Goal: Information Seeking & Learning: Stay updated

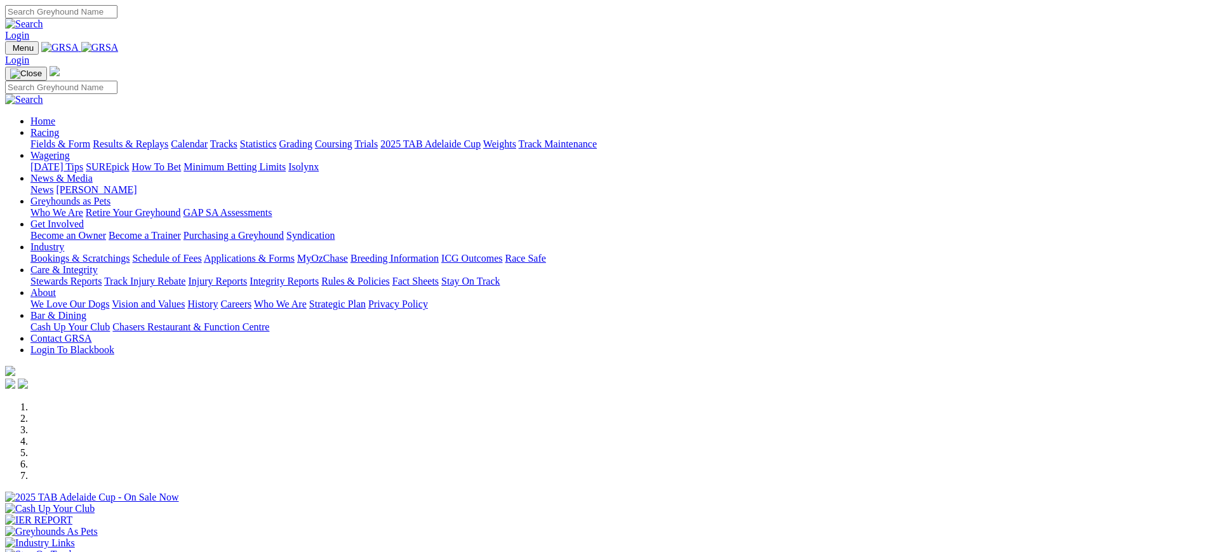
click at [247, 276] on link "Injury Reports" at bounding box center [217, 281] width 59 height 11
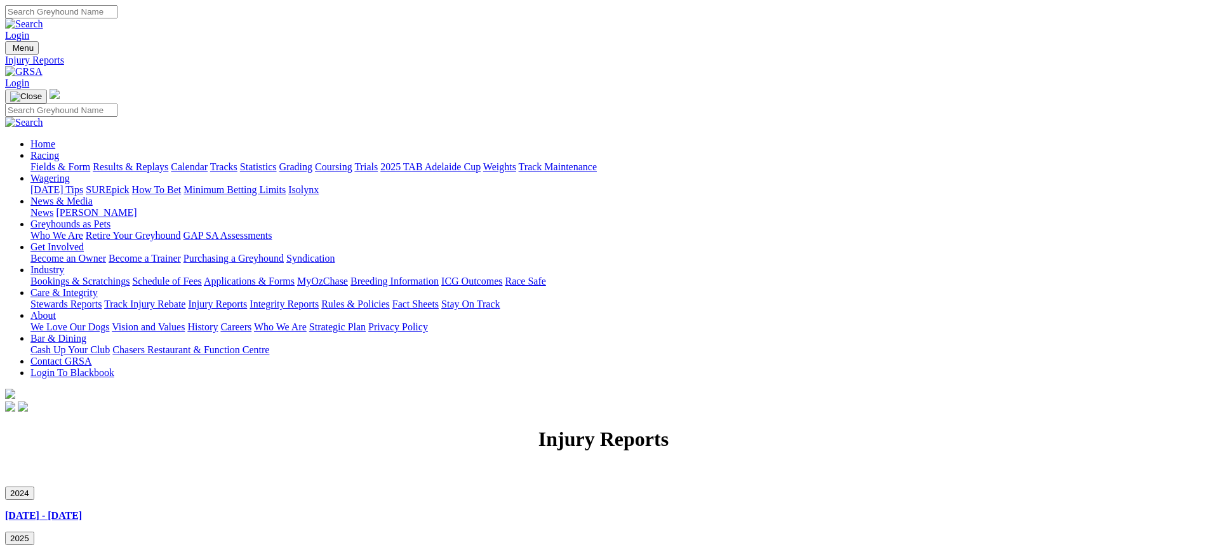
click at [102, 299] on link "Stewards Reports" at bounding box center [65, 304] width 71 height 11
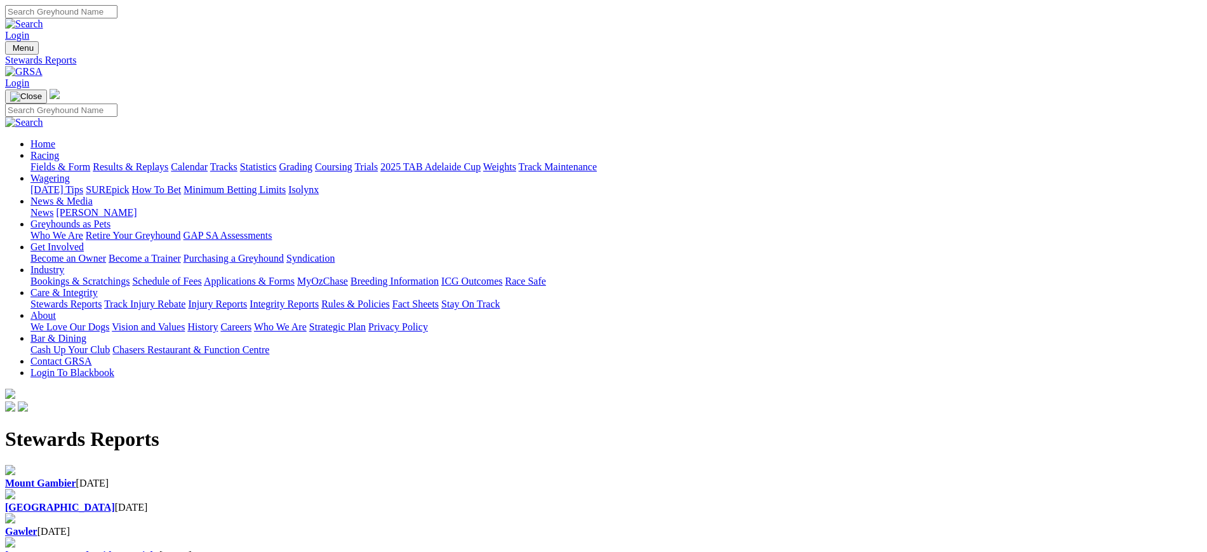
click at [422, 502] on div "Angle Park 11 Sep 2025" at bounding box center [603, 507] width 1197 height 11
click at [43, 66] on img at bounding box center [23, 71] width 37 height 11
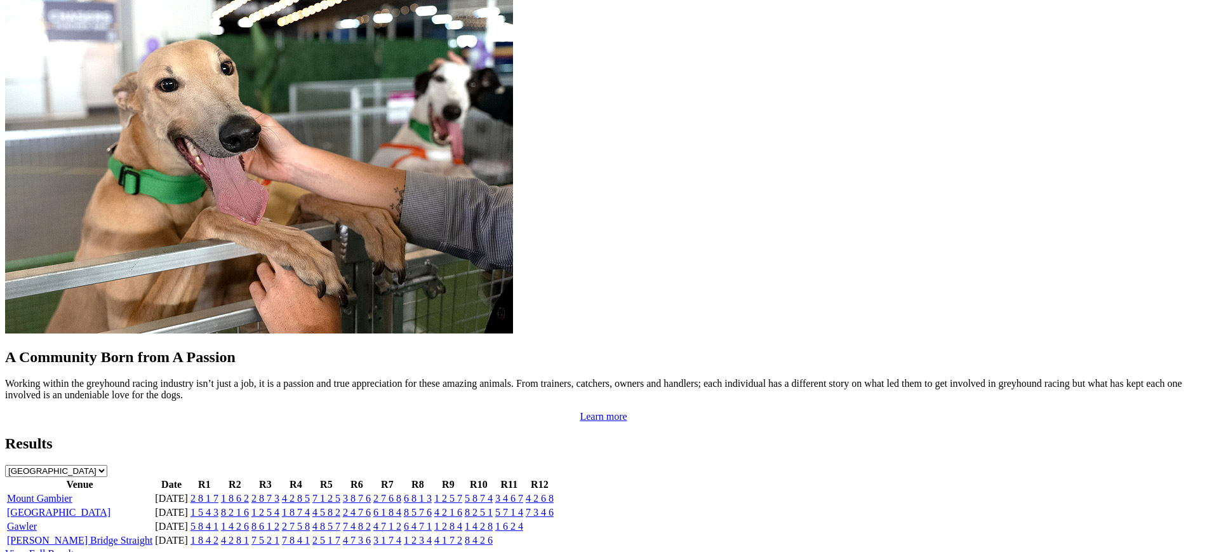
scroll to position [1067, 0]
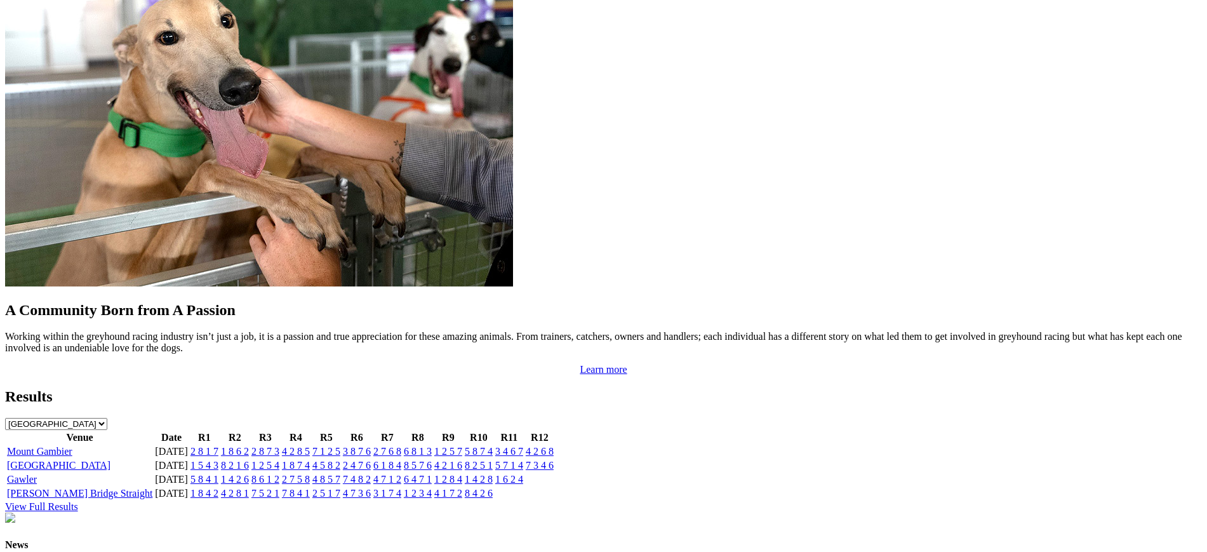
click at [310, 460] on link "1 8 7 4" at bounding box center [296, 465] width 28 height 11
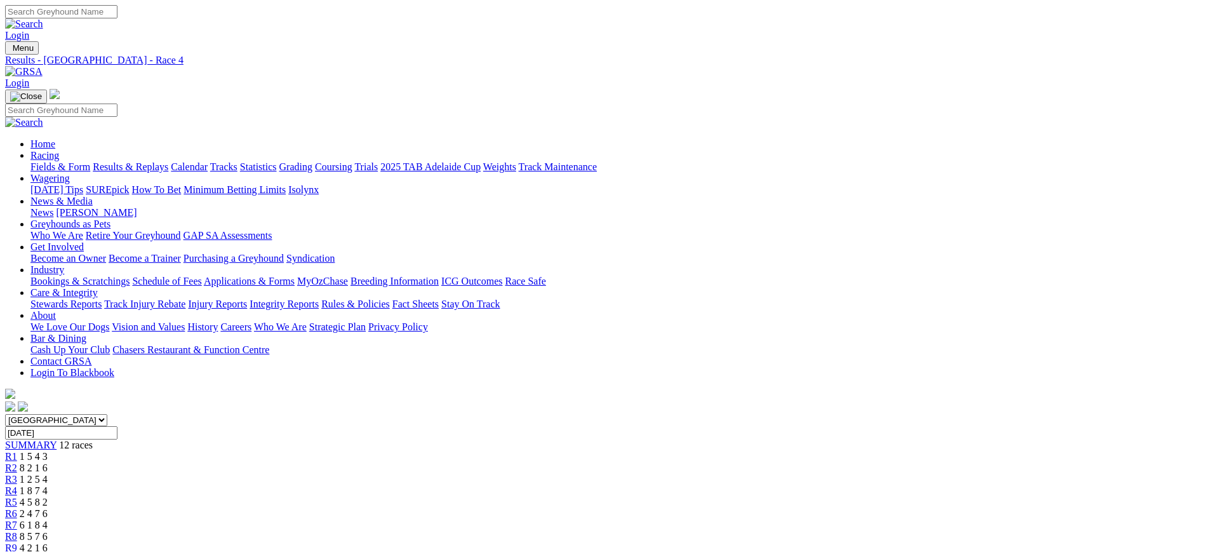
click at [17, 474] on link "R3" at bounding box center [11, 479] width 12 height 11
click at [494, 485] on div "R4 1 8 7 4" at bounding box center [603, 490] width 1197 height 11
click at [17, 497] on span "R5" at bounding box center [11, 502] width 12 height 11
click at [605, 508] on div "R6 2 4 7 6" at bounding box center [603, 513] width 1197 height 11
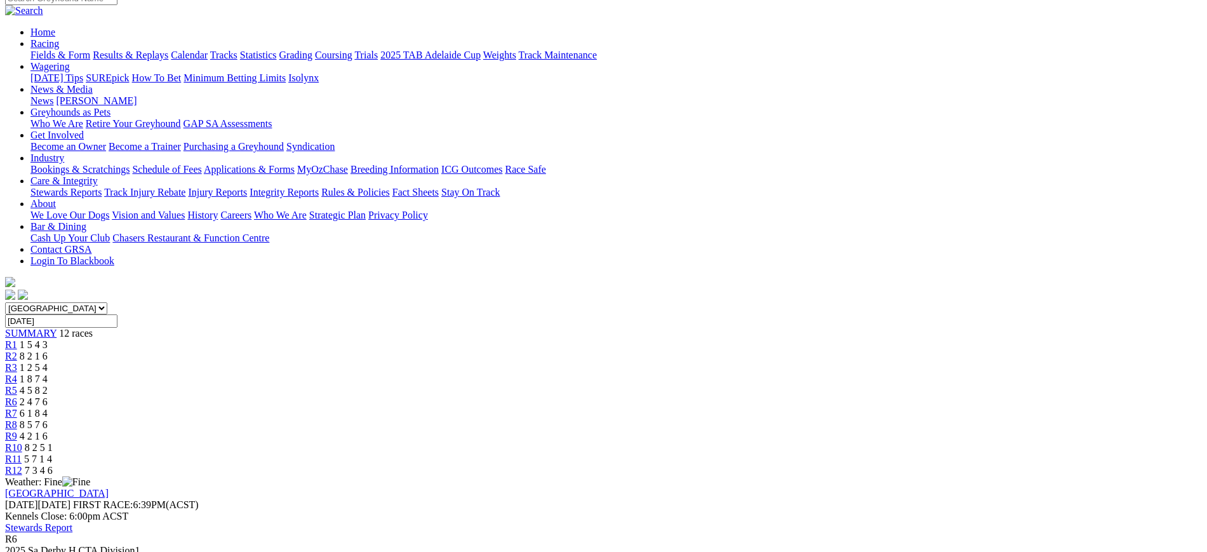
scroll to position [48, 0]
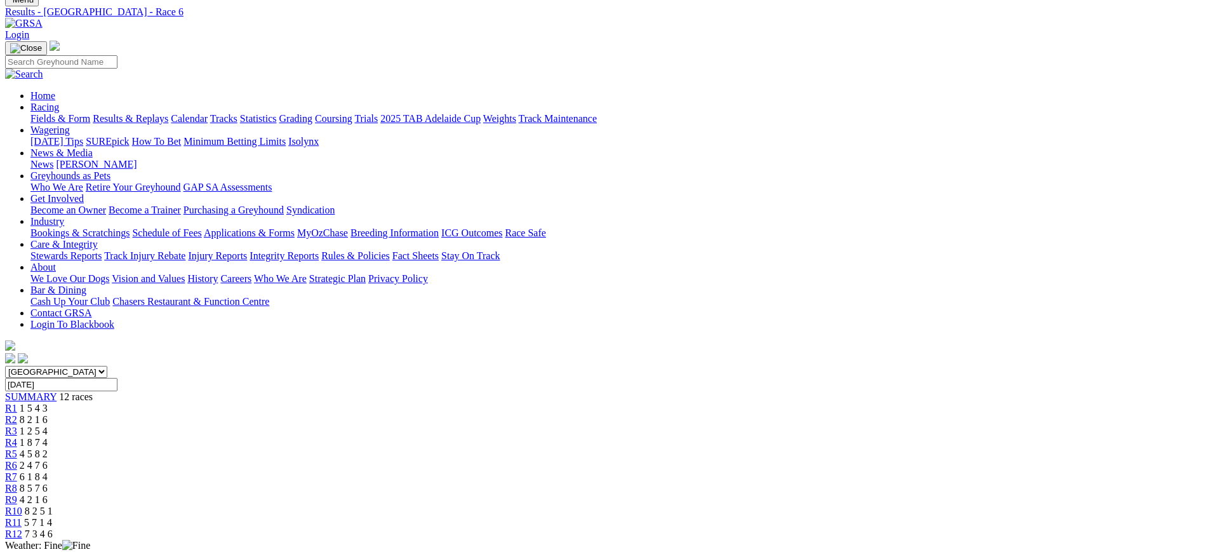
click at [17, 471] on span "R7" at bounding box center [11, 476] width 12 height 11
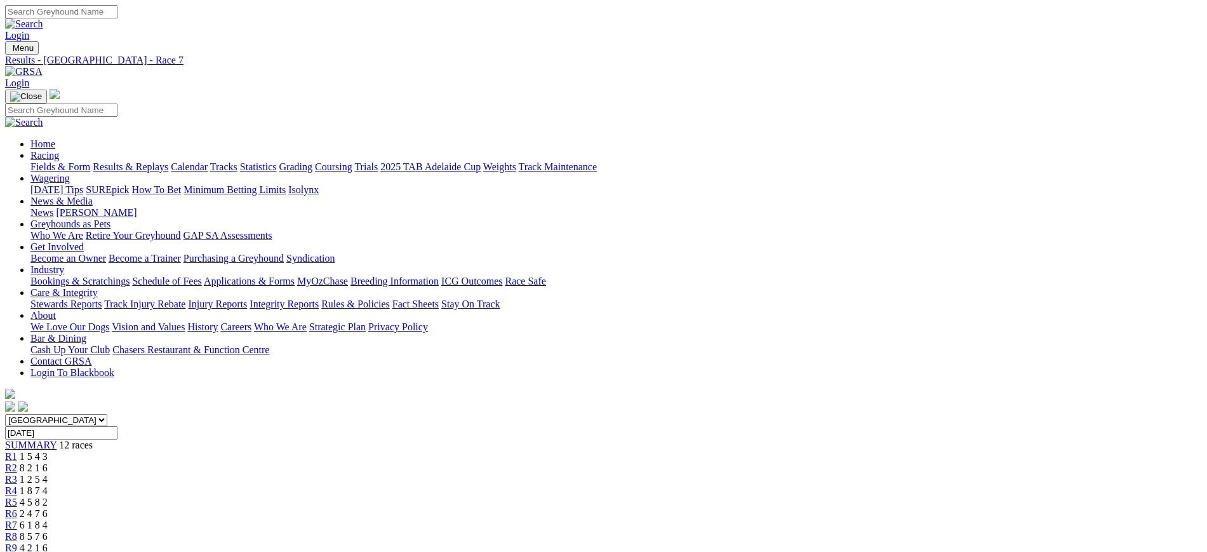
drag, startPoint x: 1178, startPoint y: 175, endPoint x: 1205, endPoint y: 214, distance: 47.4
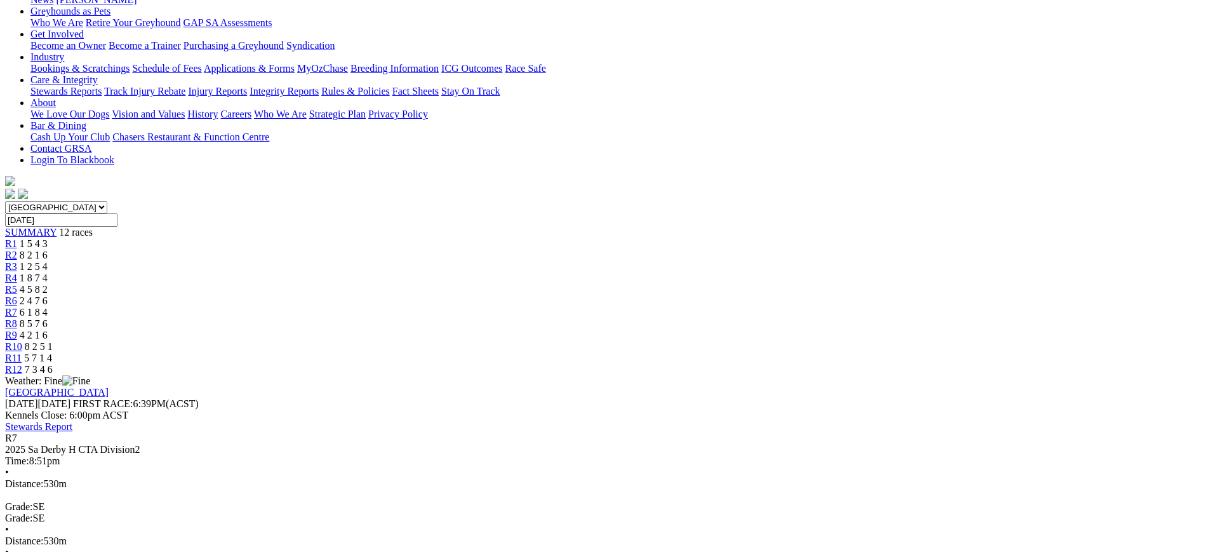
scroll to position [182, 0]
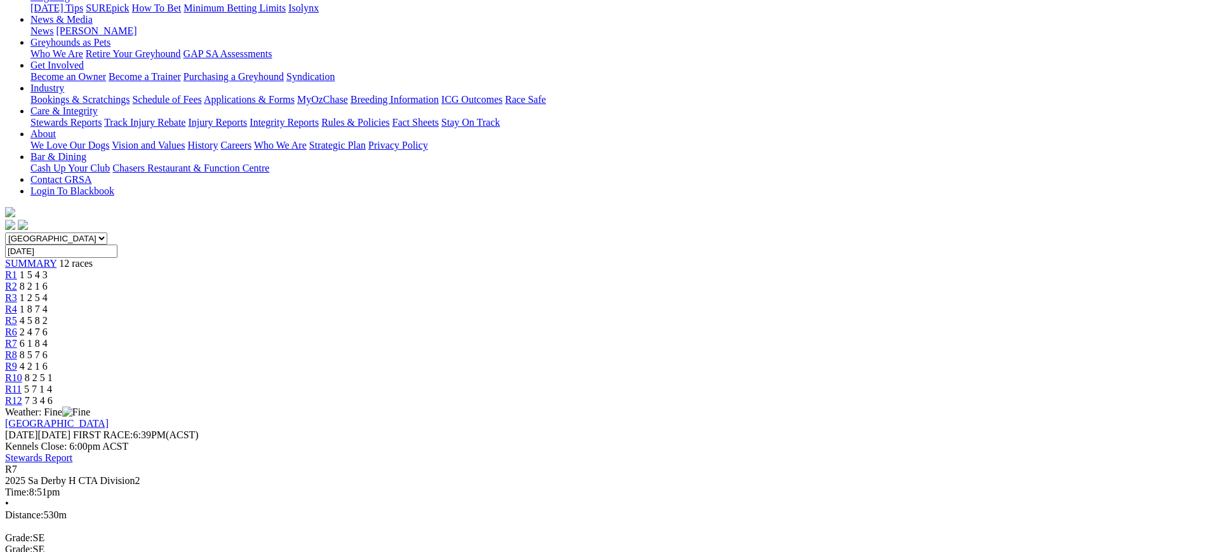
scroll to position [0, 0]
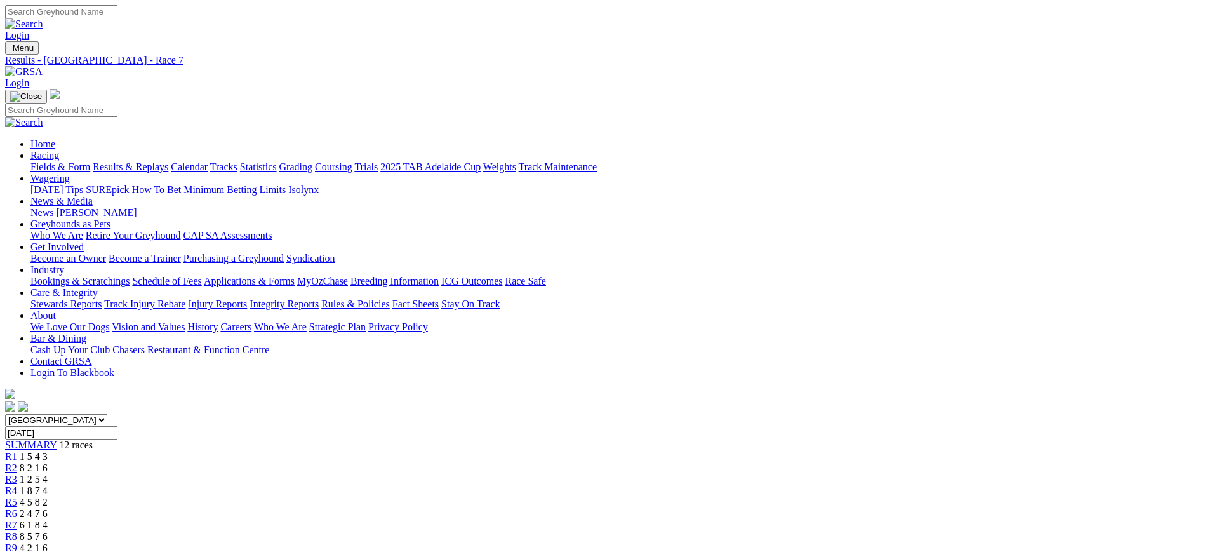
click at [53, 207] on link "News" at bounding box center [41, 212] width 23 height 11
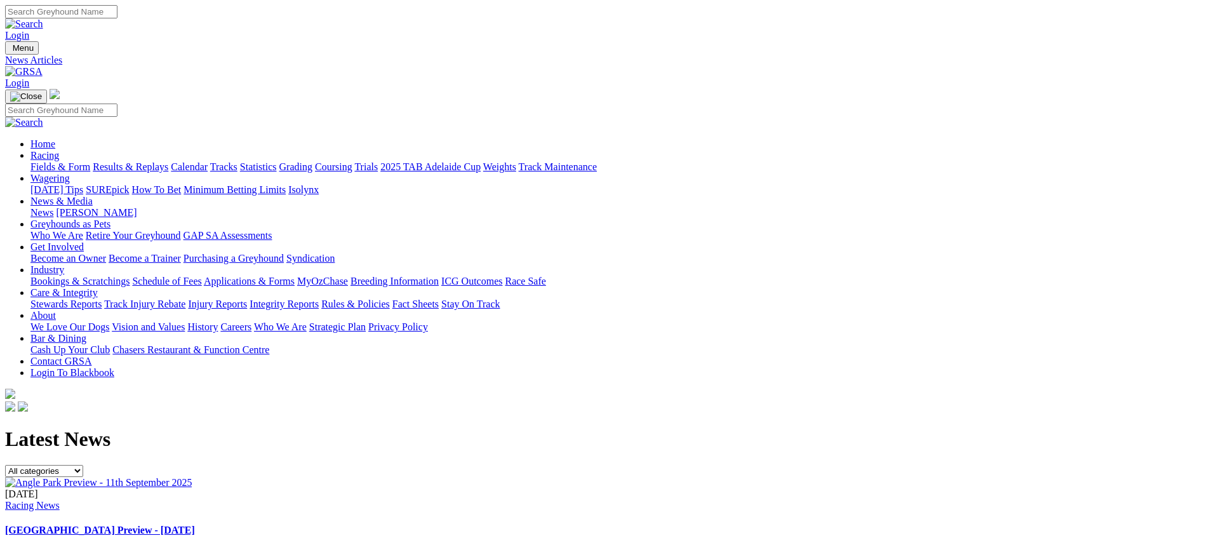
click at [43, 66] on link at bounding box center [23, 71] width 37 height 11
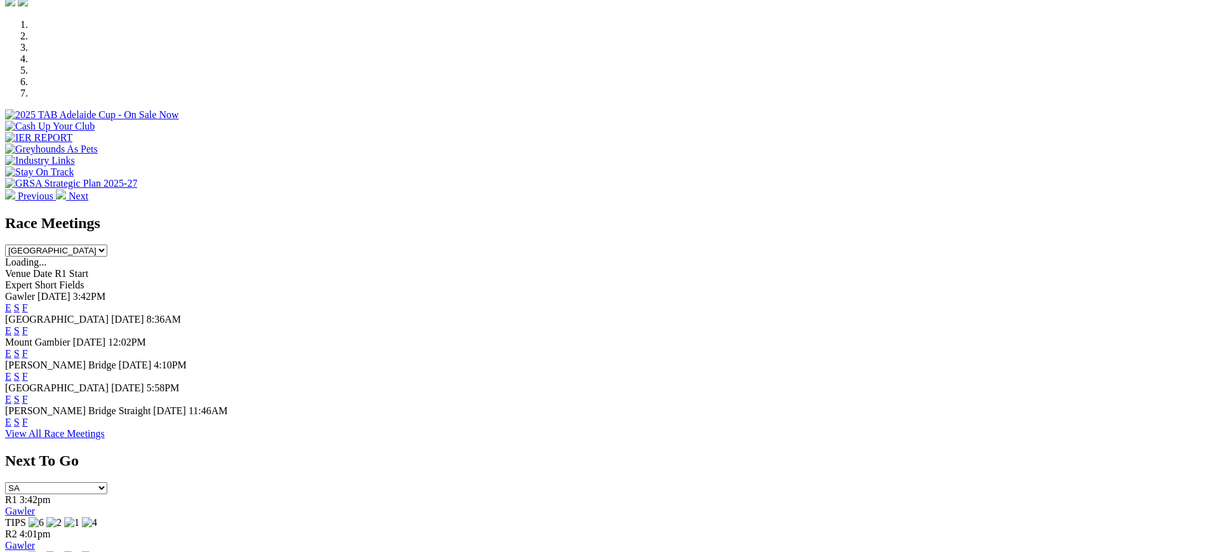
scroll to position [379, 0]
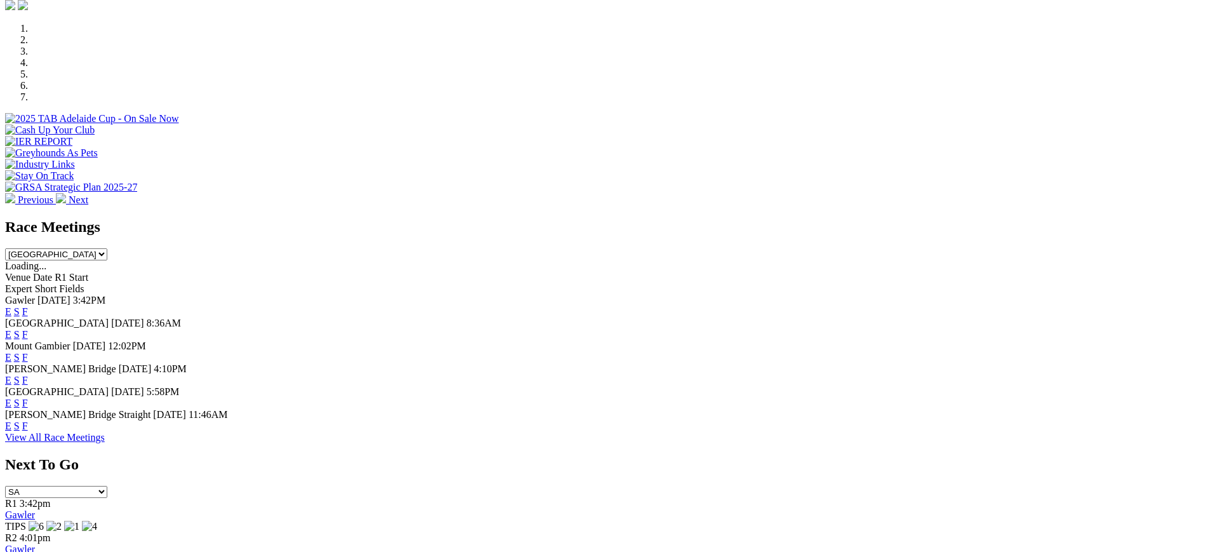
click at [28, 306] on link "F" at bounding box center [25, 311] width 6 height 11
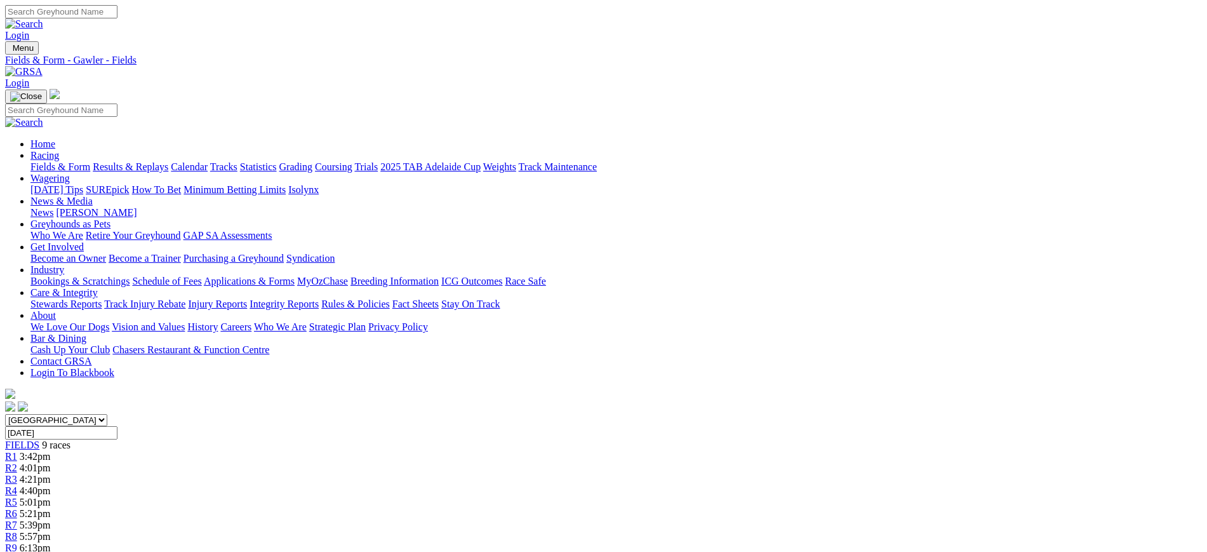
click at [43, 66] on link at bounding box center [23, 71] width 37 height 11
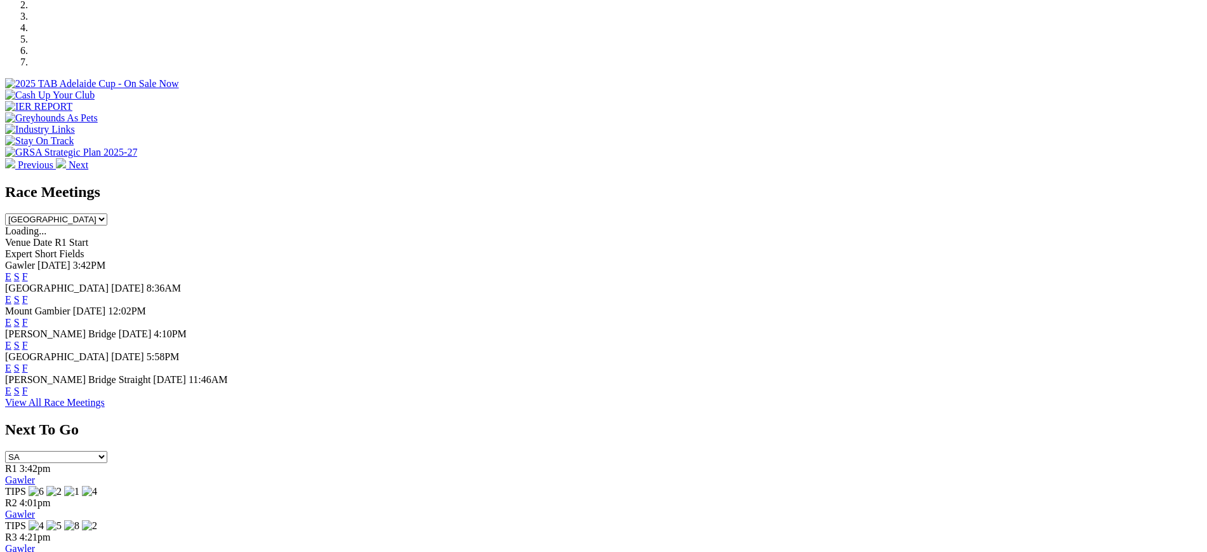
scroll to position [422, 0]
